Goal: Find specific page/section: Find specific page/section

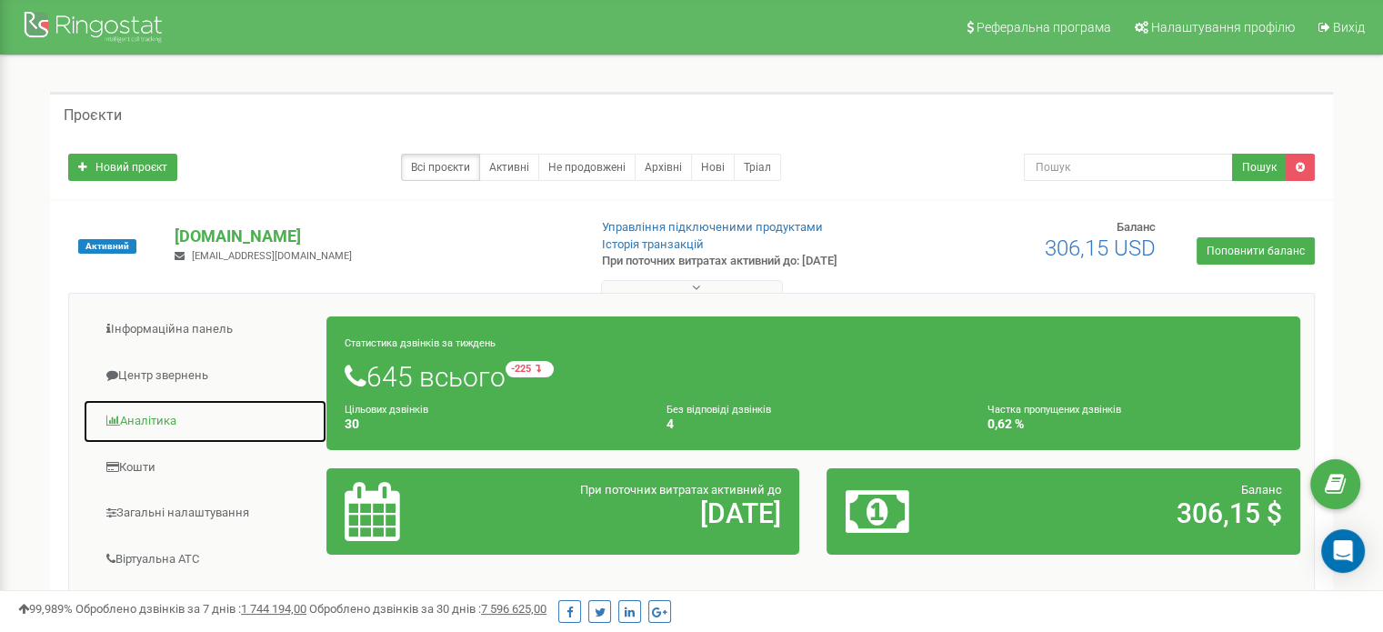
click at [149, 415] on link "Аналiтика" at bounding box center [205, 421] width 245 height 45
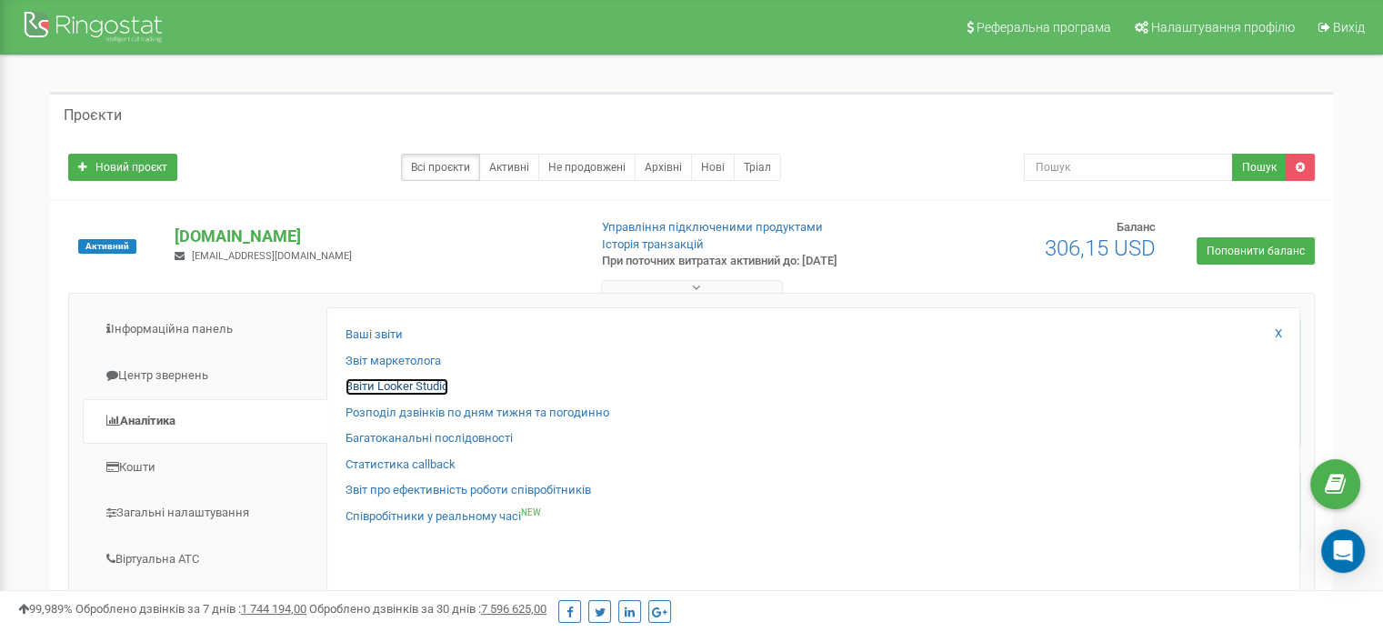
click at [411, 382] on link "Звіти Looker Studio" at bounding box center [396, 386] width 103 height 17
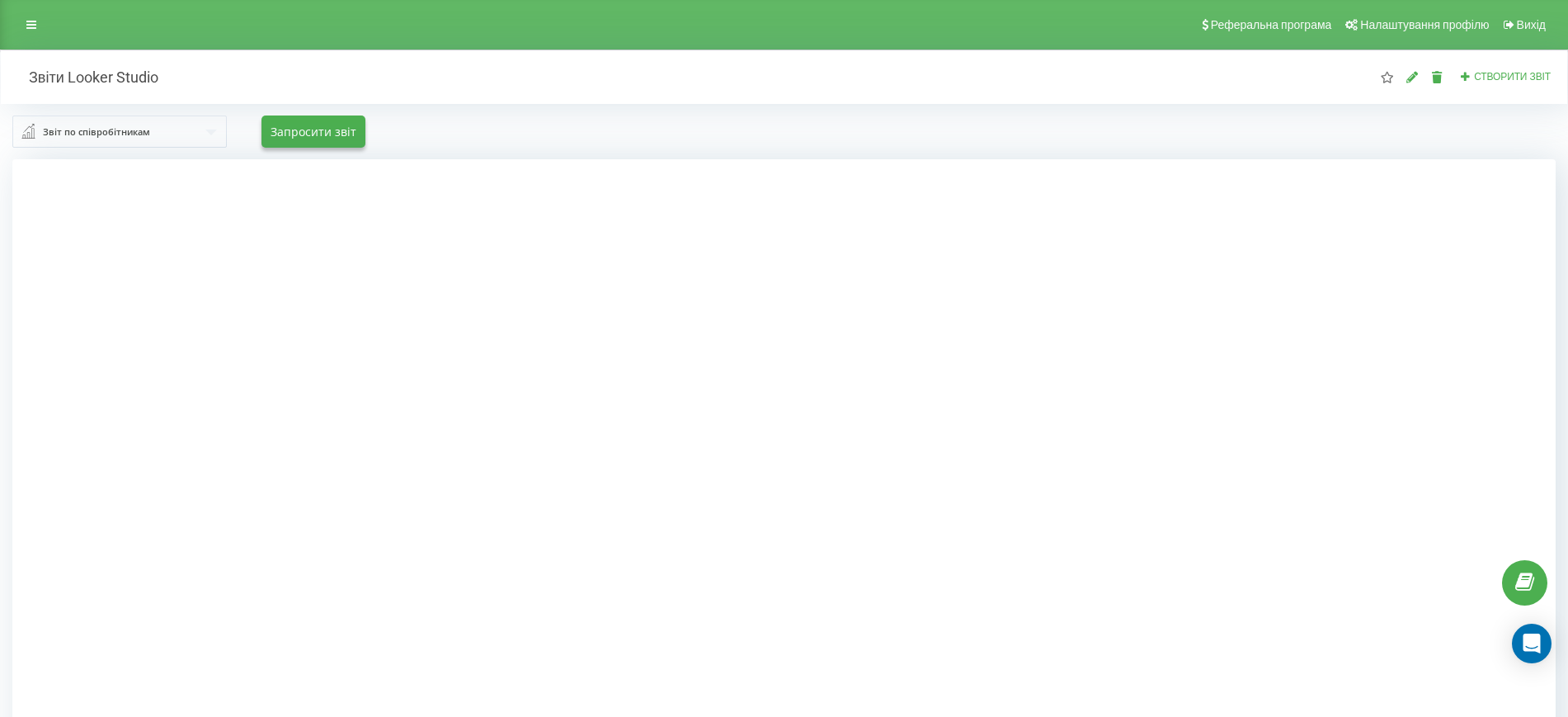
click at [1427, 285] on div at bounding box center [784, 517] width 1544 height 717
click at [1294, 300] on div at bounding box center [784, 517] width 1544 height 717
